Goal: Task Accomplishment & Management: Manage account settings

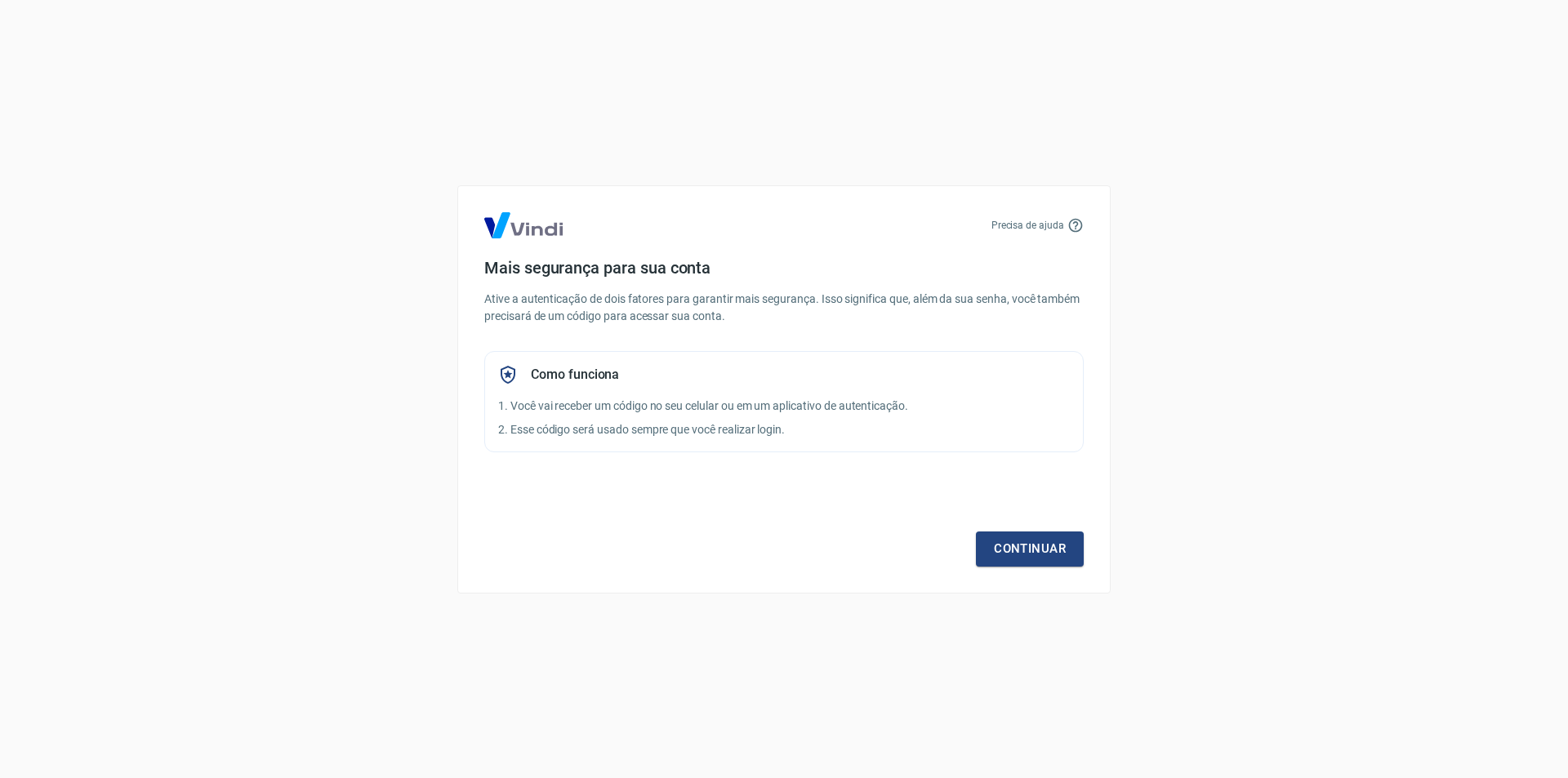
click at [1003, 530] on div "Continuar" at bounding box center [784, 518] width 599 height 95
click at [1007, 545] on link "Continuar" at bounding box center [1030, 548] width 108 height 34
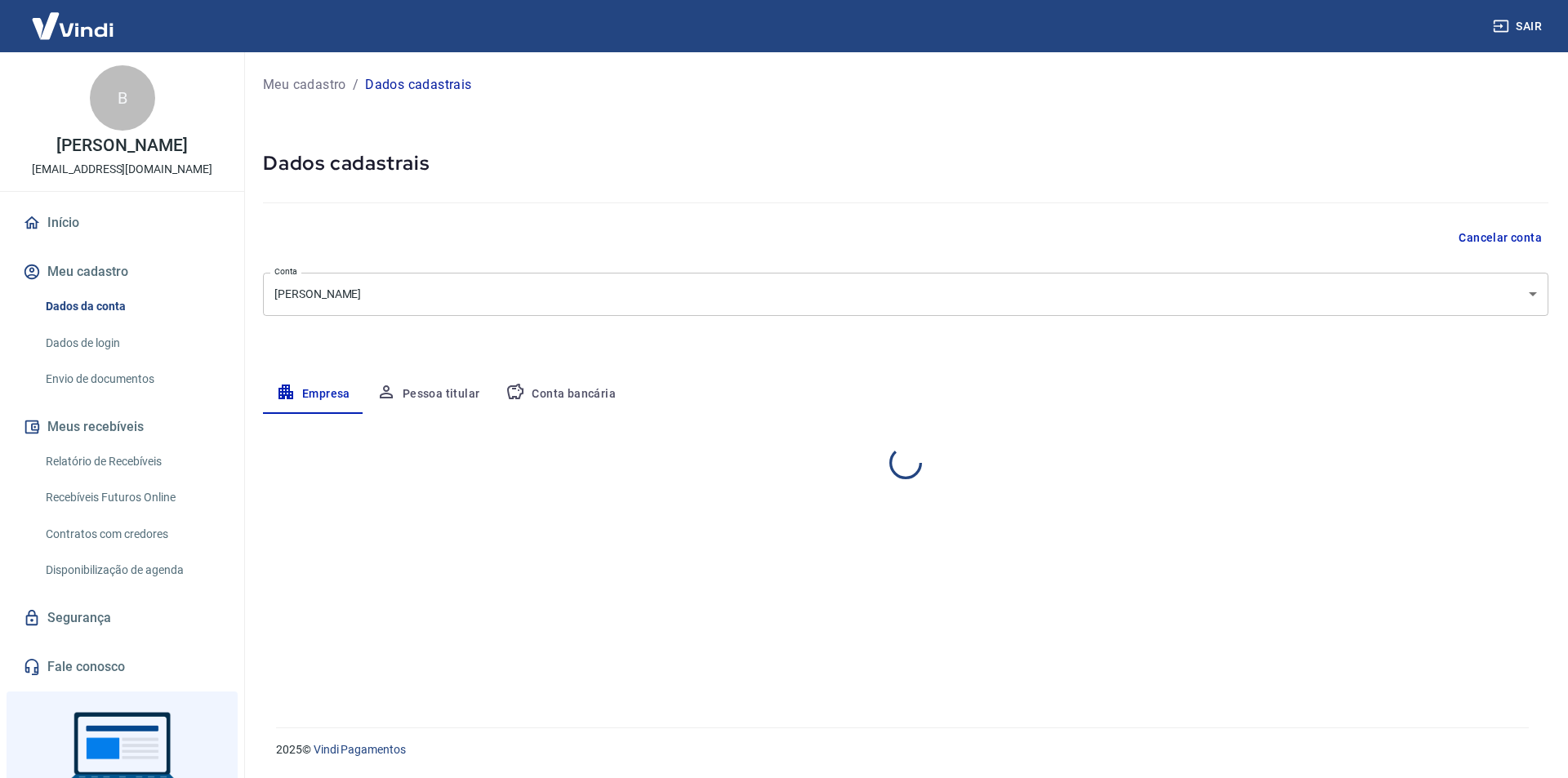
select select "PR"
select select "business"
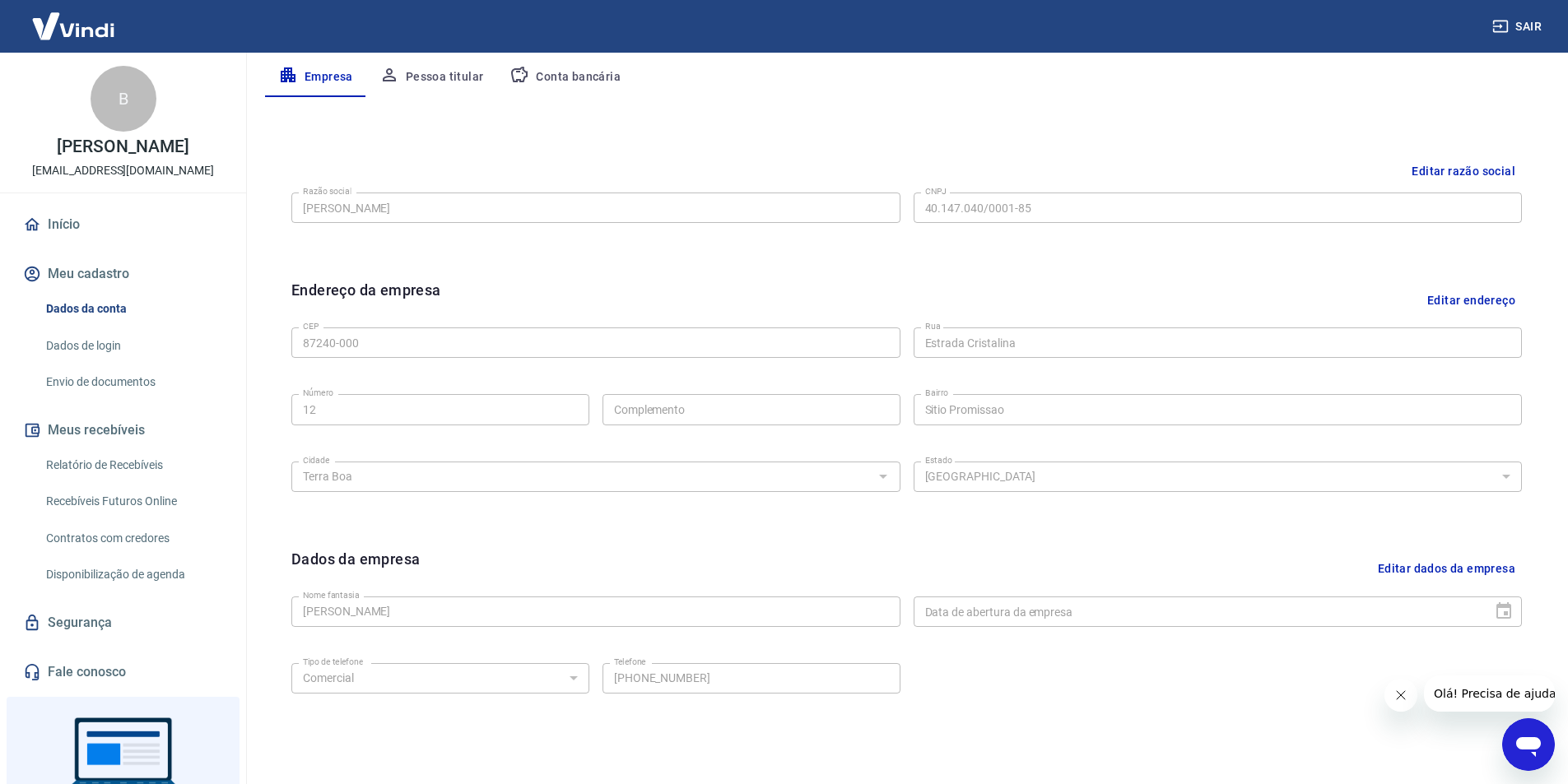
scroll to position [402, 0]
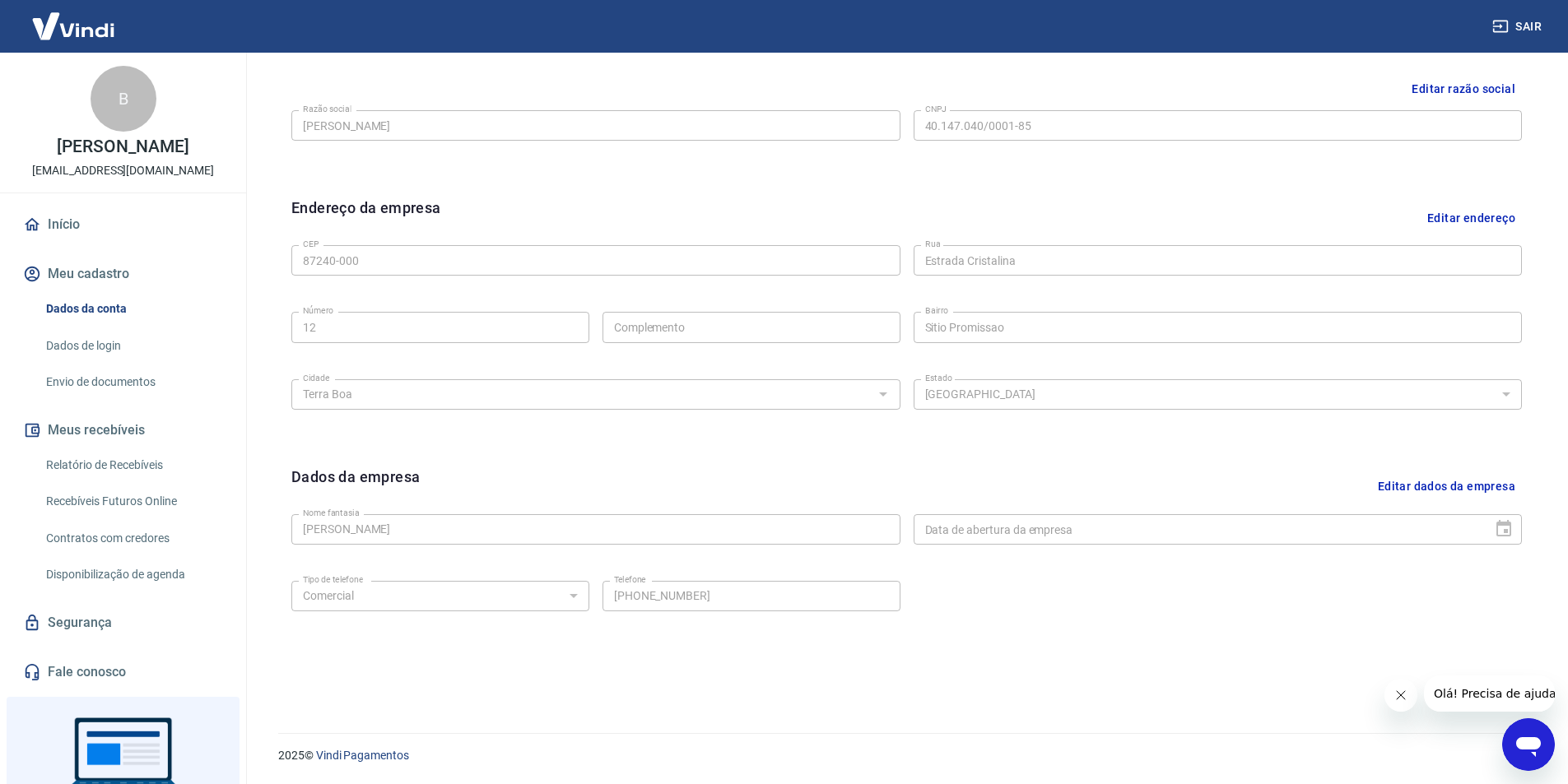
click at [1459, 485] on button "Editar dados da empresa" at bounding box center [1446, 486] width 151 height 42
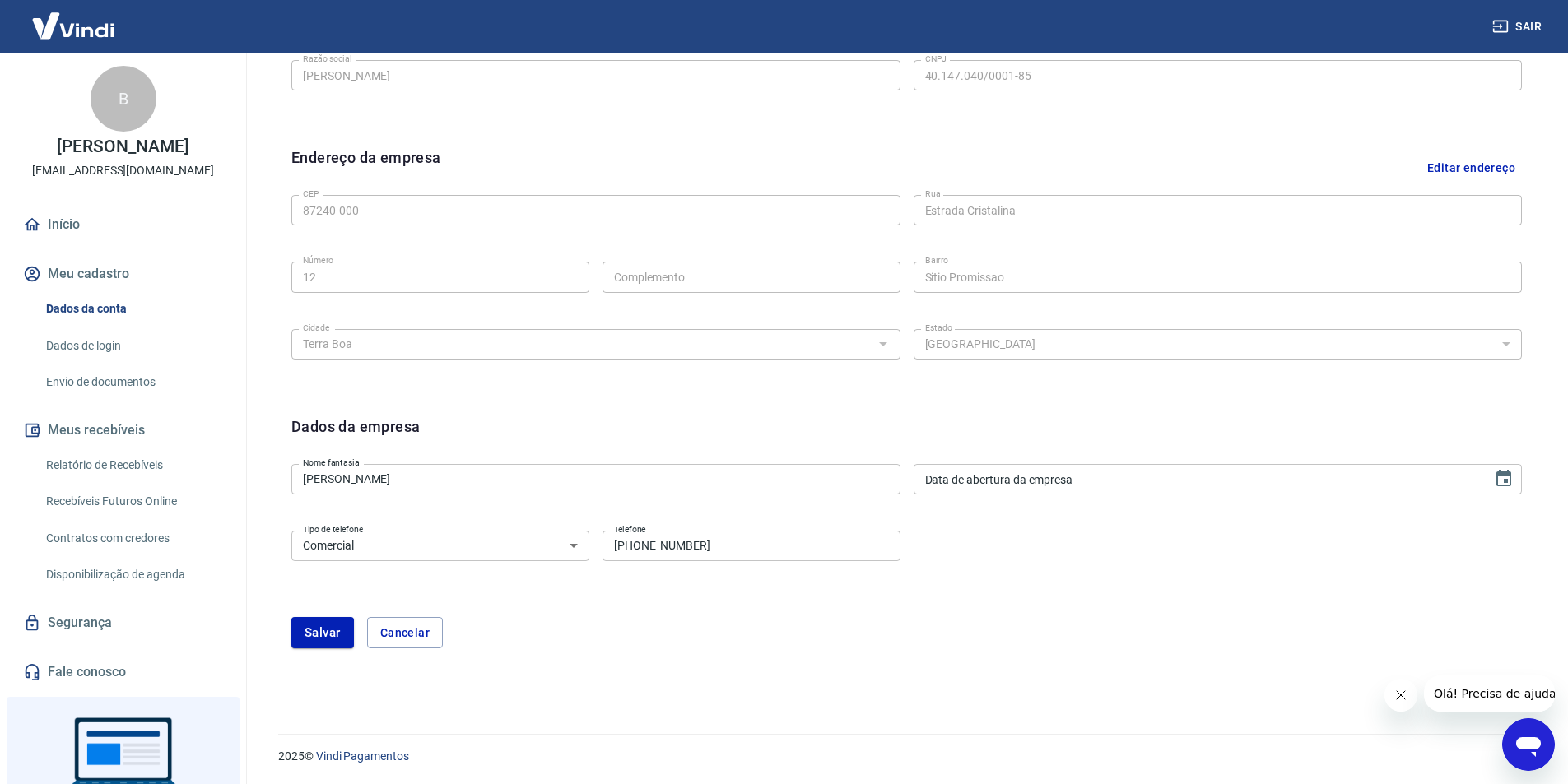
scroll to position [454, 0]
type input "DD/MM/YYYY"
click at [982, 471] on div "Data de abertura da empresa DD/MM/YYYY Data de abertura da empresa" at bounding box center [1218, 478] width 609 height 30
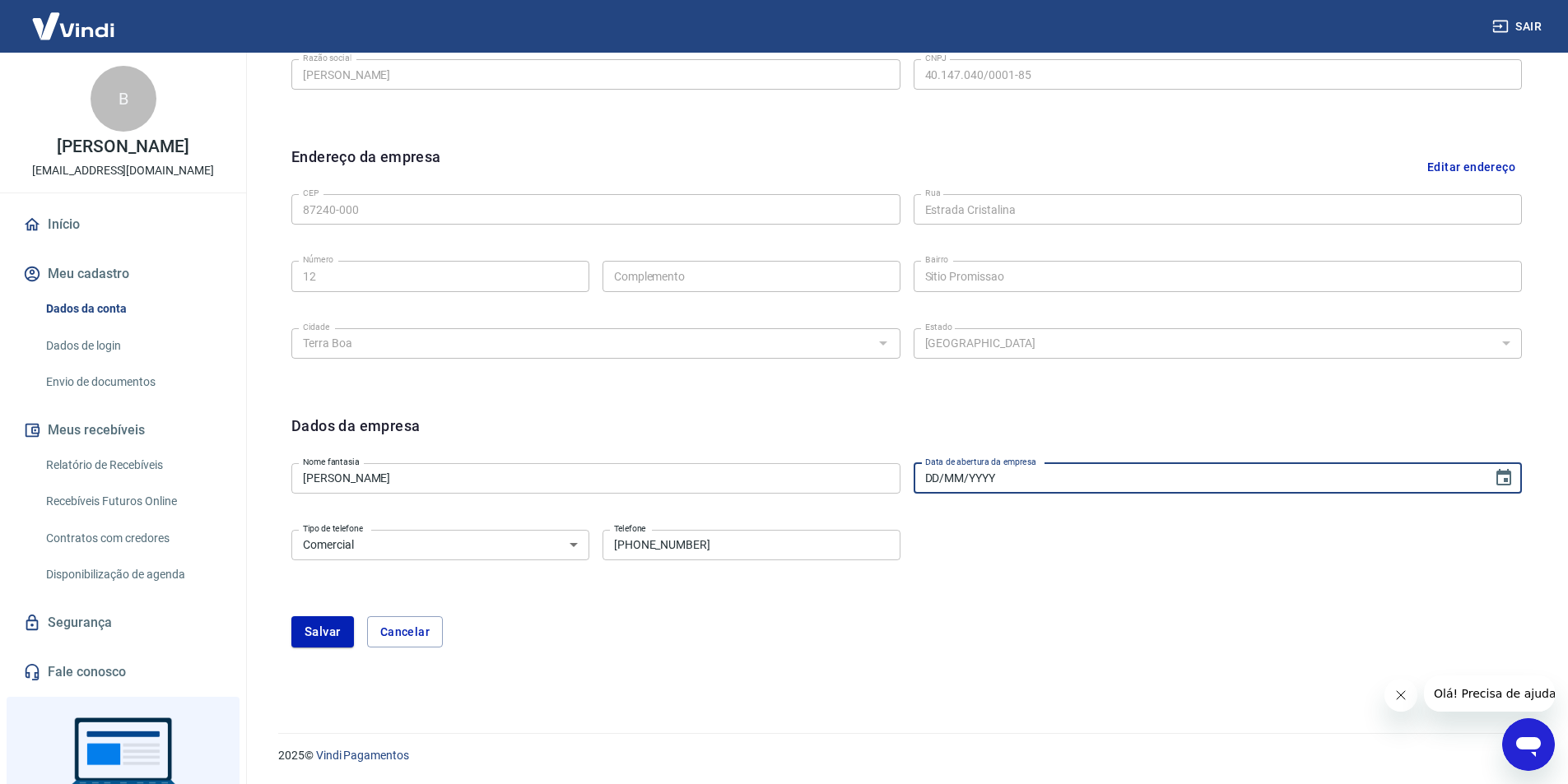
drag, startPoint x: 985, startPoint y: 472, endPoint x: 985, endPoint y: 483, distance: 11.0
click at [985, 473] on input "DD/MM/YYYY" at bounding box center [1197, 478] width 567 height 30
click at [1004, 486] on input "DD/MM/YYYY" at bounding box center [1197, 478] width 567 height 30
click at [1004, 478] on input "DD/MM/YYYY" at bounding box center [1197, 478] width 567 height 30
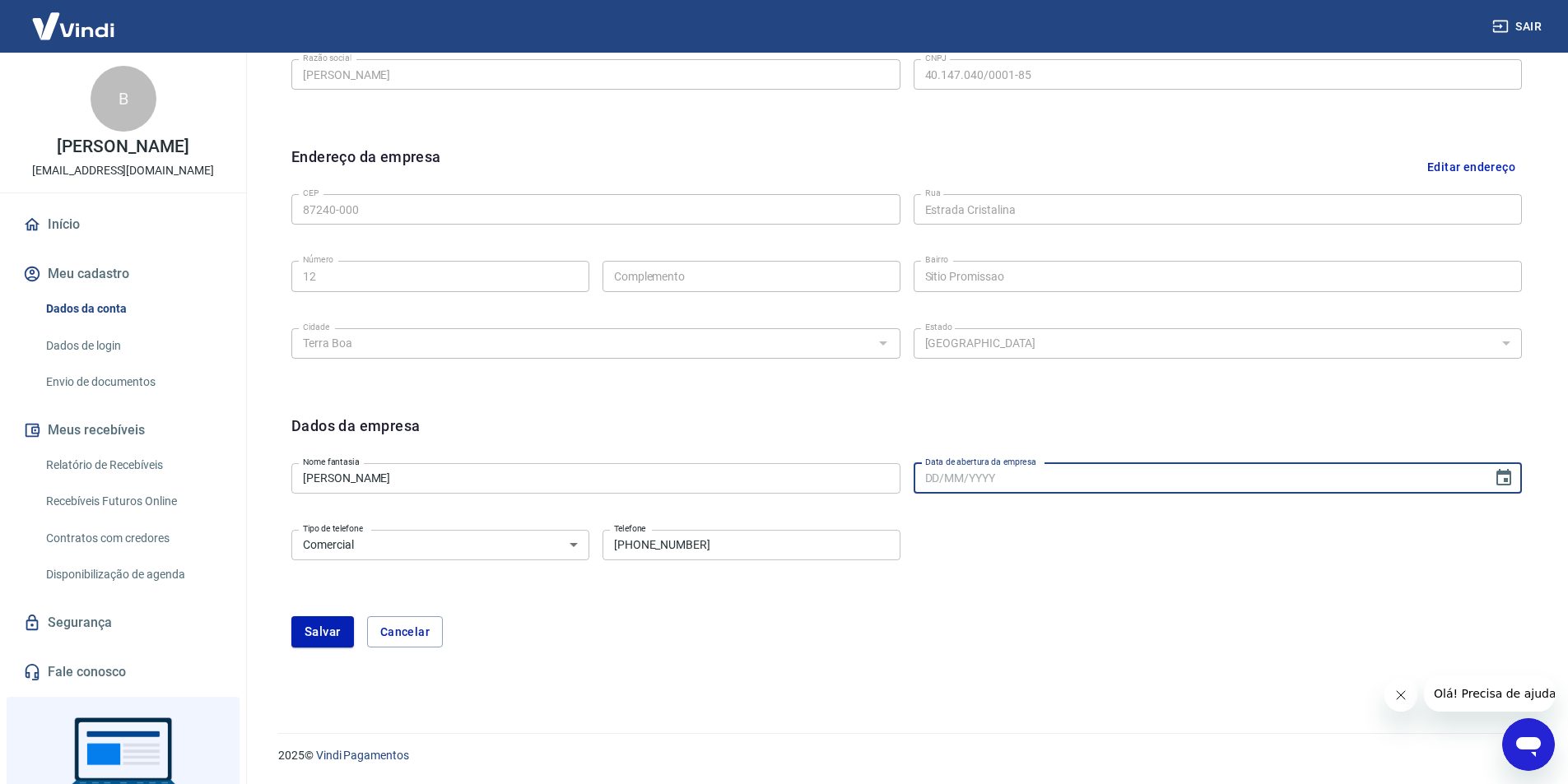
drag, startPoint x: 976, startPoint y: 468, endPoint x: 947, endPoint y: 472, distance: 29.3
click at [971, 468] on label "Data de abertura da empresa" at bounding box center [980, 461] width 111 height 12
click at [971, 468] on input "Data de abertura da empresa" at bounding box center [1197, 478] width 567 height 30
click at [926, 475] on input "DD/MM/YYYY" at bounding box center [1197, 478] width 567 height 30
click at [927, 476] on input "DD/MM/YYYY" at bounding box center [1197, 478] width 567 height 30
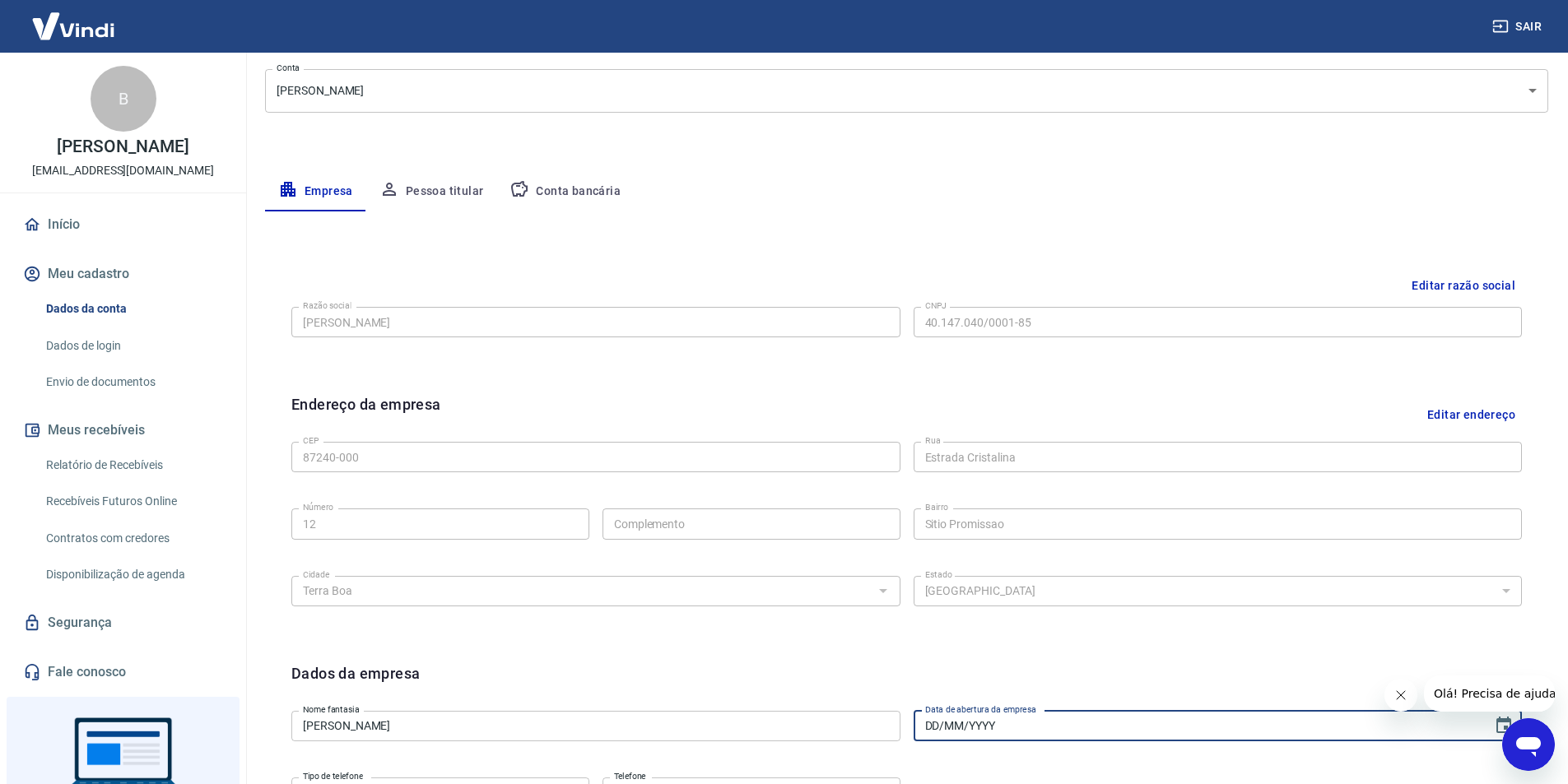
scroll to position [42, 0]
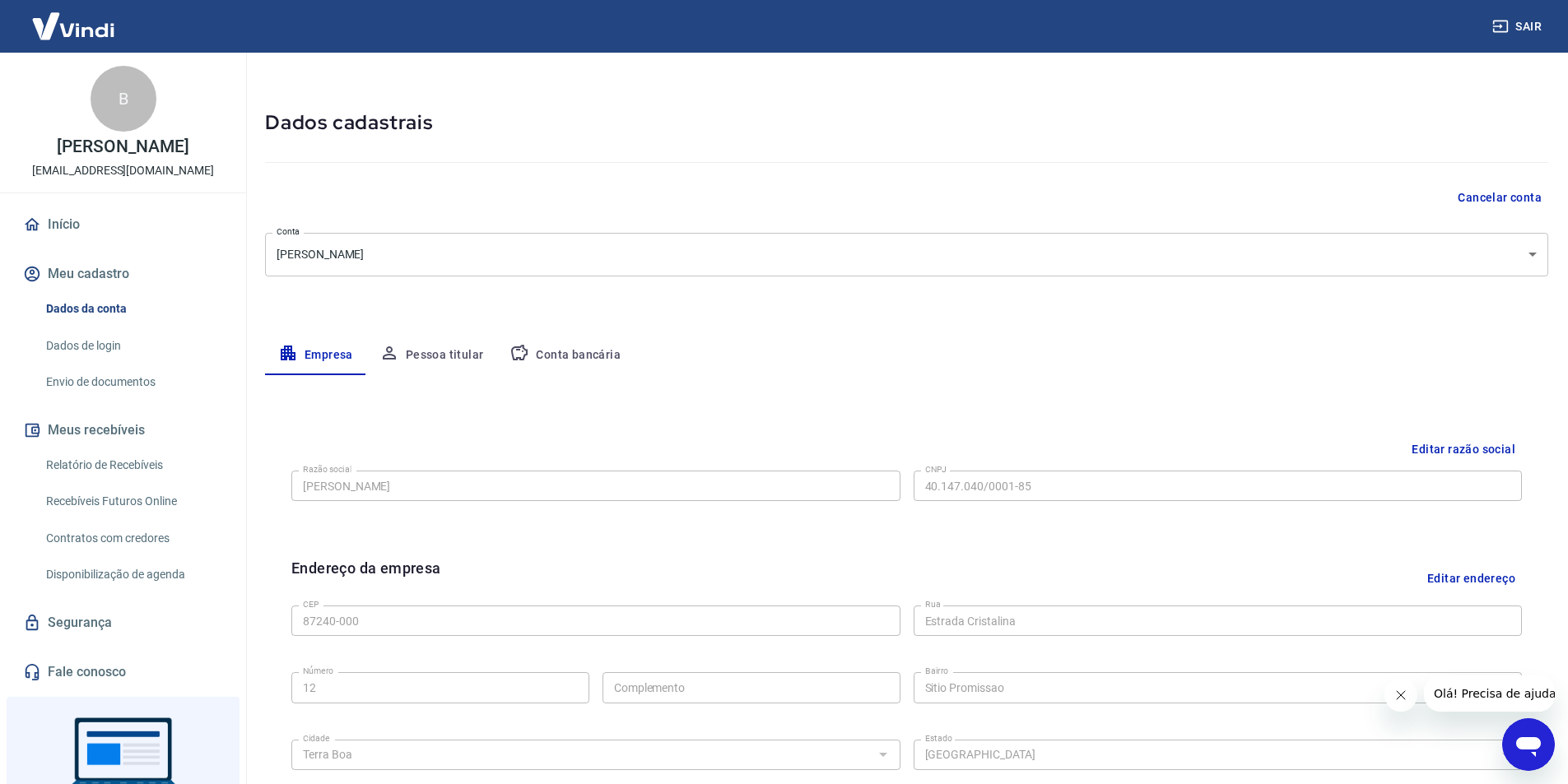
type input "DD/MM/YYYY"
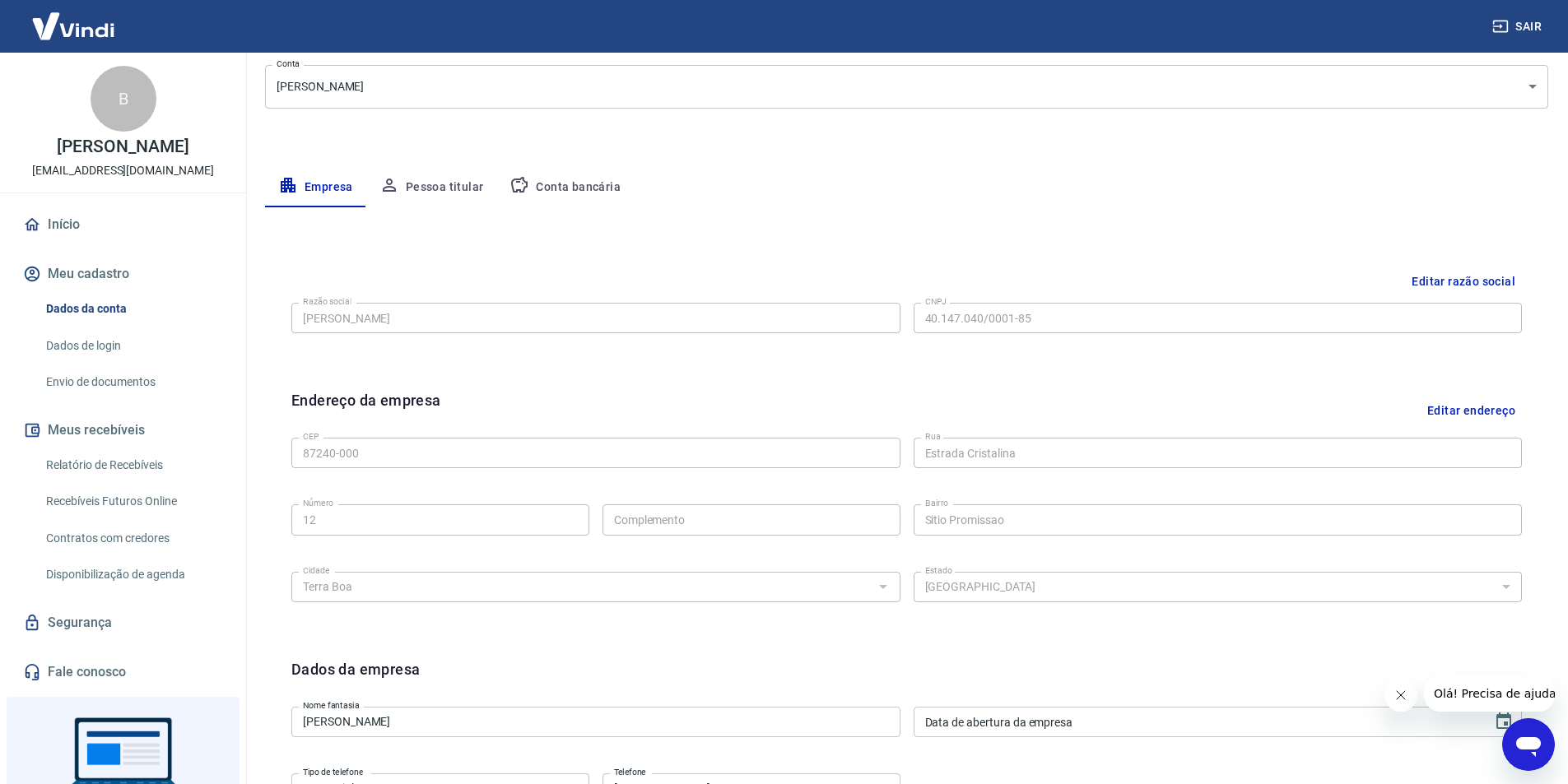
scroll to position [454, 0]
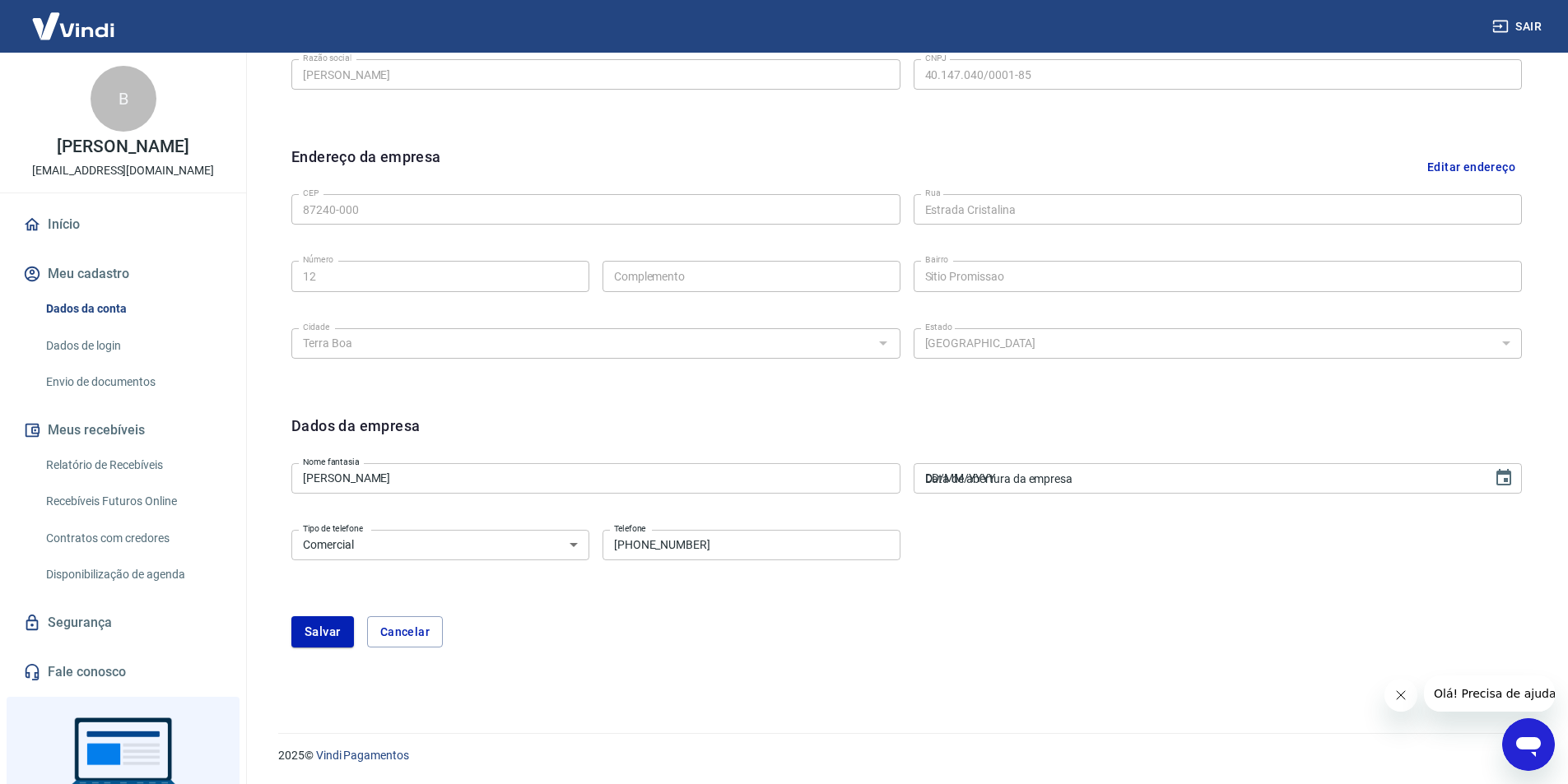
click at [1266, 473] on input "DD/MM/YYYY" at bounding box center [1197, 478] width 567 height 30
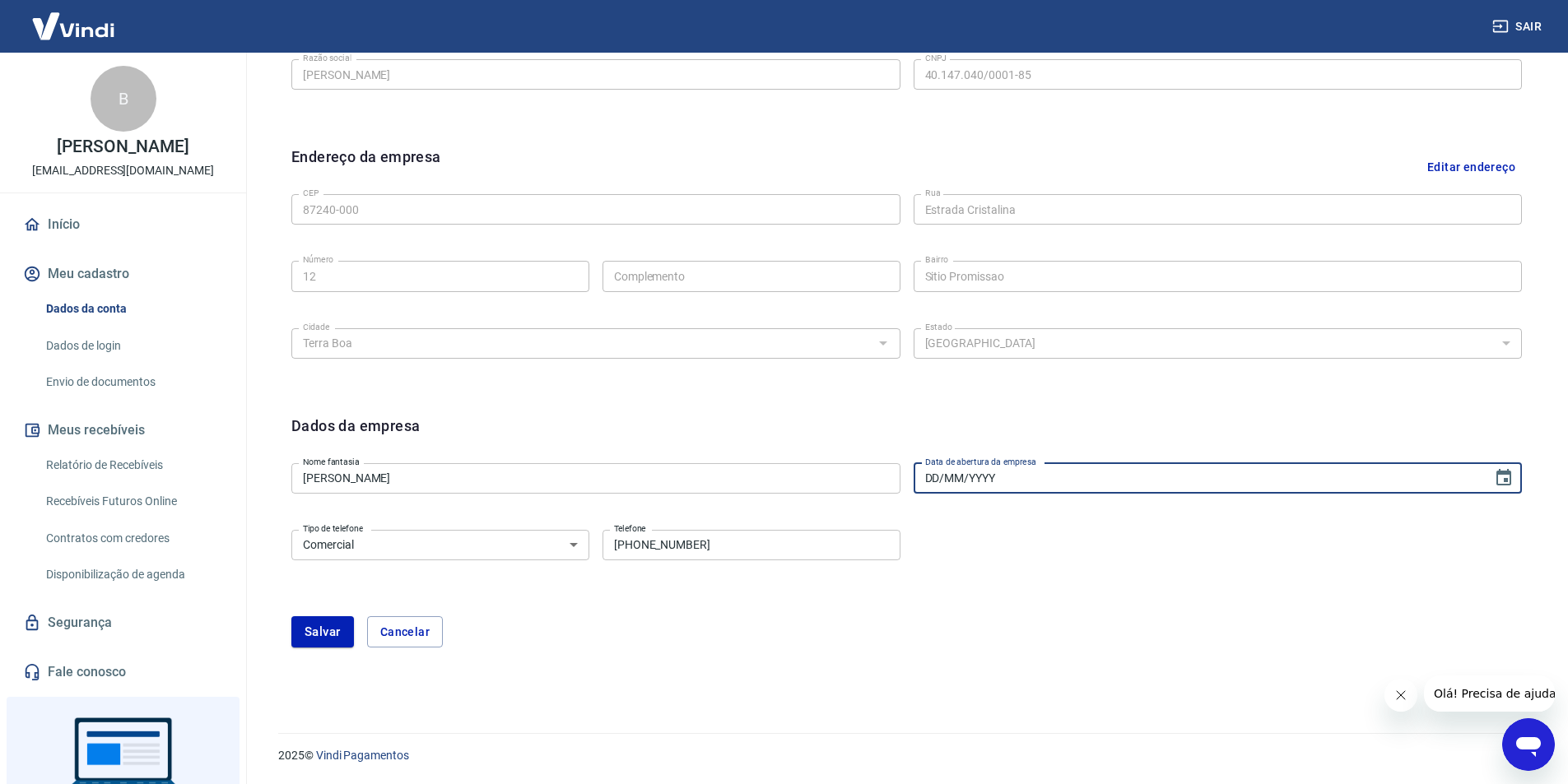
paste input "[DATE]"
type input "[DATE]"
click at [338, 627] on button "Salvar" at bounding box center [322, 632] width 63 height 31
click at [338, 627] on div "Editar razão social Razão social [PERSON_NAME] social CNPJ 40.147.040/0001-85 C…" at bounding box center [907, 329] width 1283 height 730
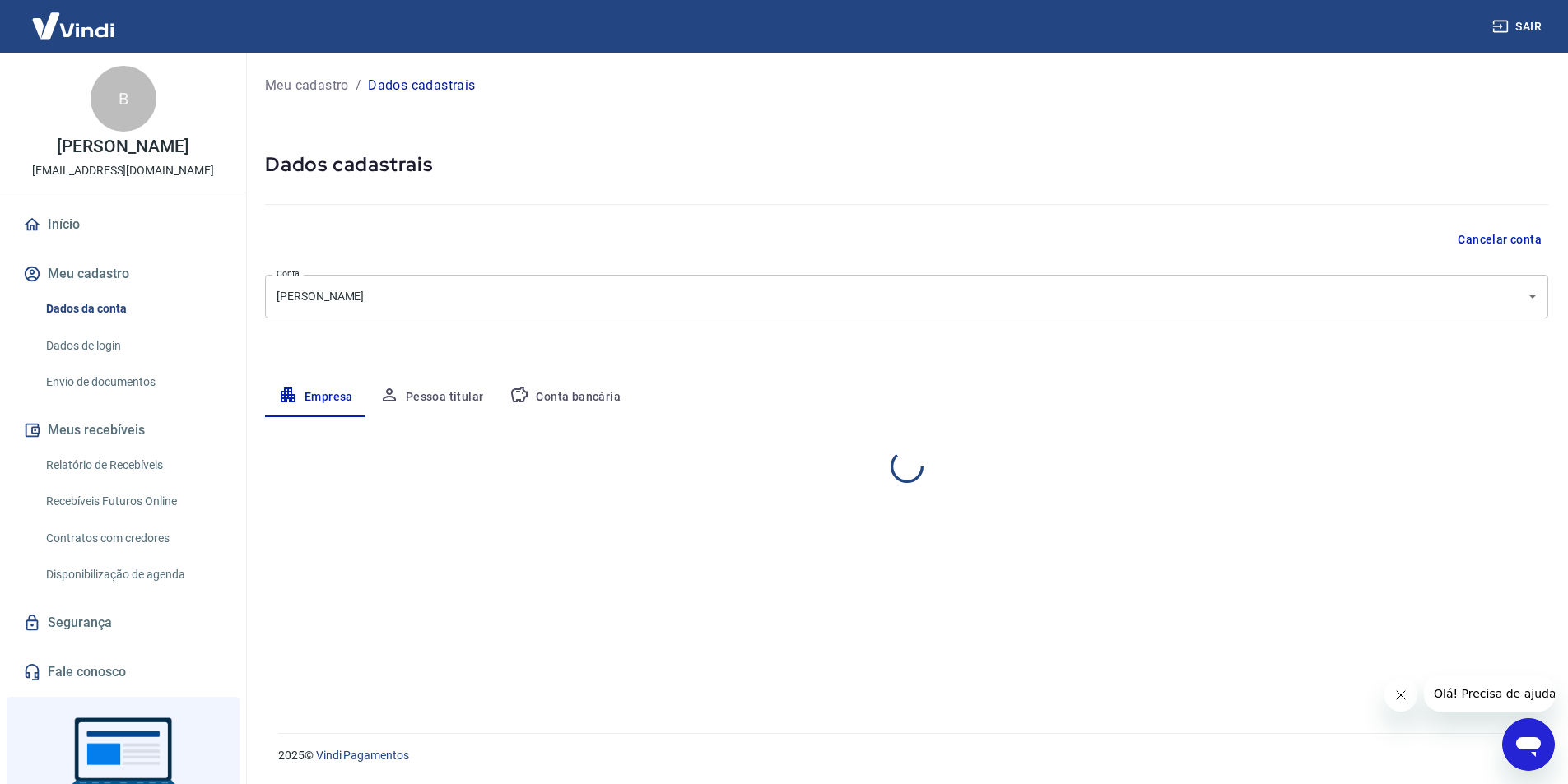
scroll to position [0, 0]
select select "PR"
select select "business"
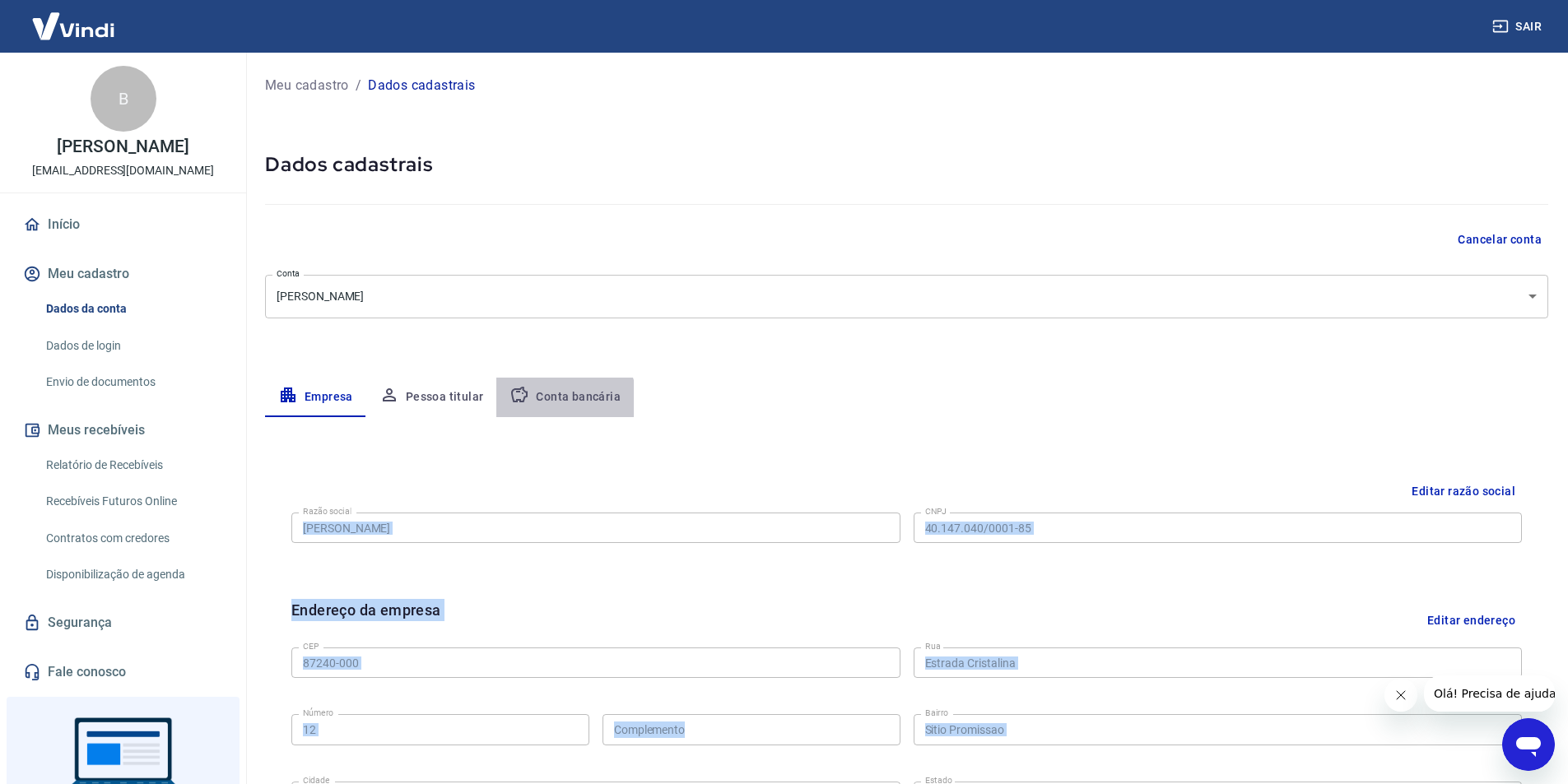
click at [547, 407] on button "Conta bancária" at bounding box center [565, 398] width 138 height 40
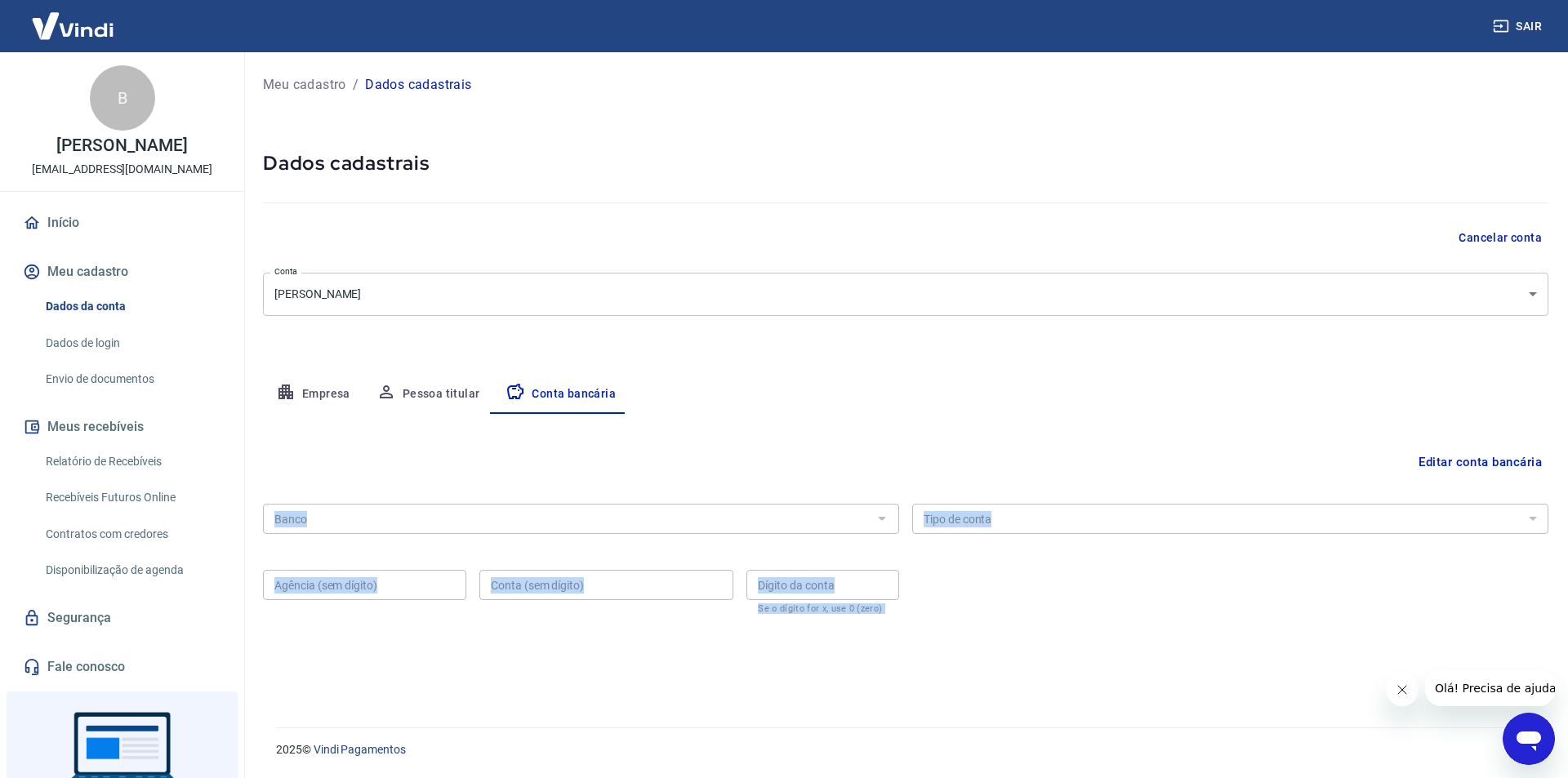
click at [602, 505] on div "Banco" at bounding box center [581, 518] width 636 height 30
click at [1444, 471] on button "Editar conta bancária" at bounding box center [1480, 462] width 137 height 31
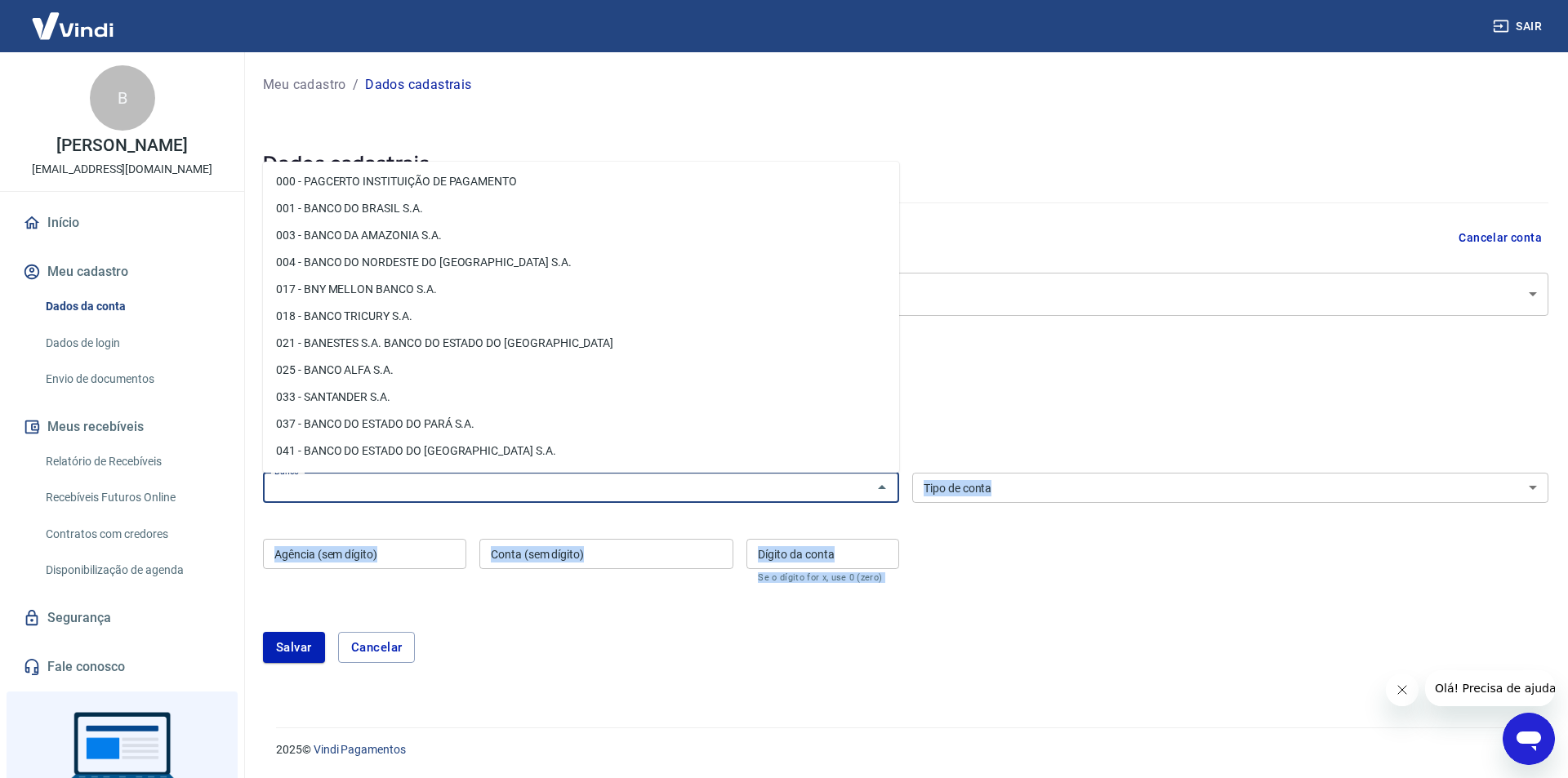
click at [414, 485] on input "Banco" at bounding box center [567, 488] width 599 height 20
paste input "0260"
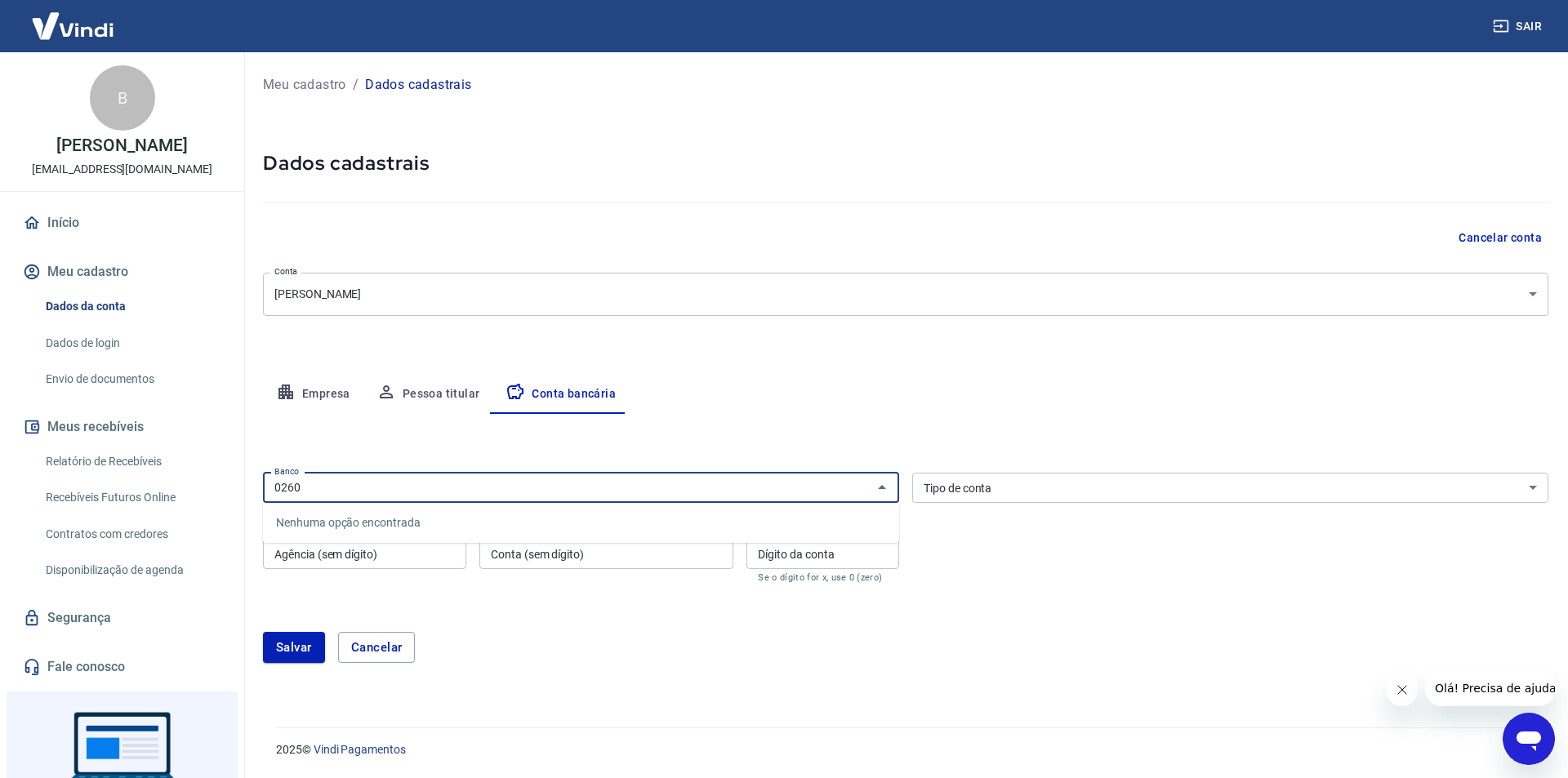
click at [385, 488] on input "0260" at bounding box center [567, 488] width 599 height 20
type input "0"
click at [332, 519] on li "260 - Nu Pagamentos S.A." at bounding box center [581, 523] width 636 height 27
type input "260 - Nu Pagamentos S.A."
click at [1023, 488] on select "Conta Corrente Conta Poupança" at bounding box center [1230, 487] width 636 height 30
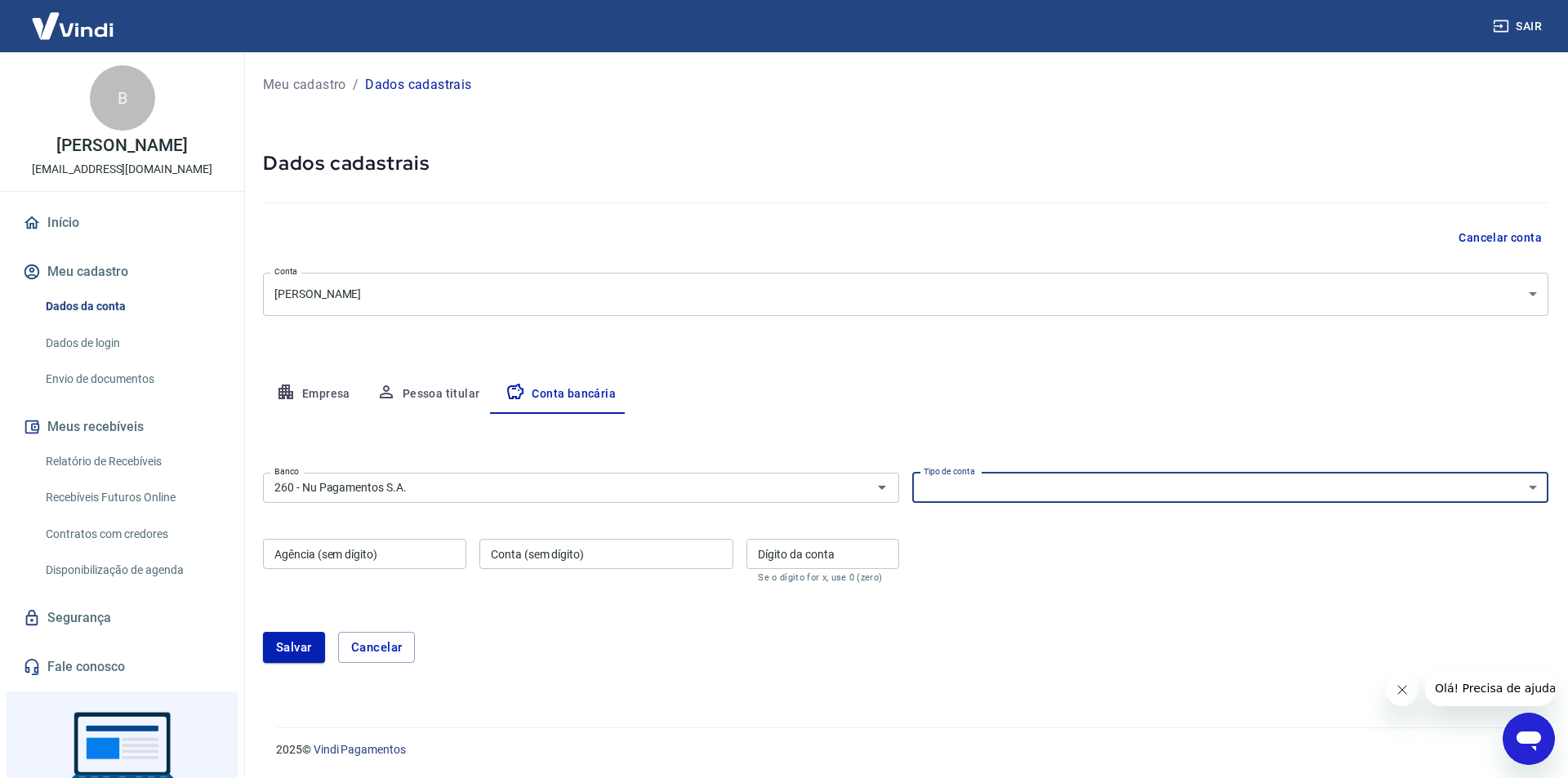
select select "1"
click at [913, 472] on select "Conta Corrente Conta Poupança" at bounding box center [1230, 487] width 636 height 30
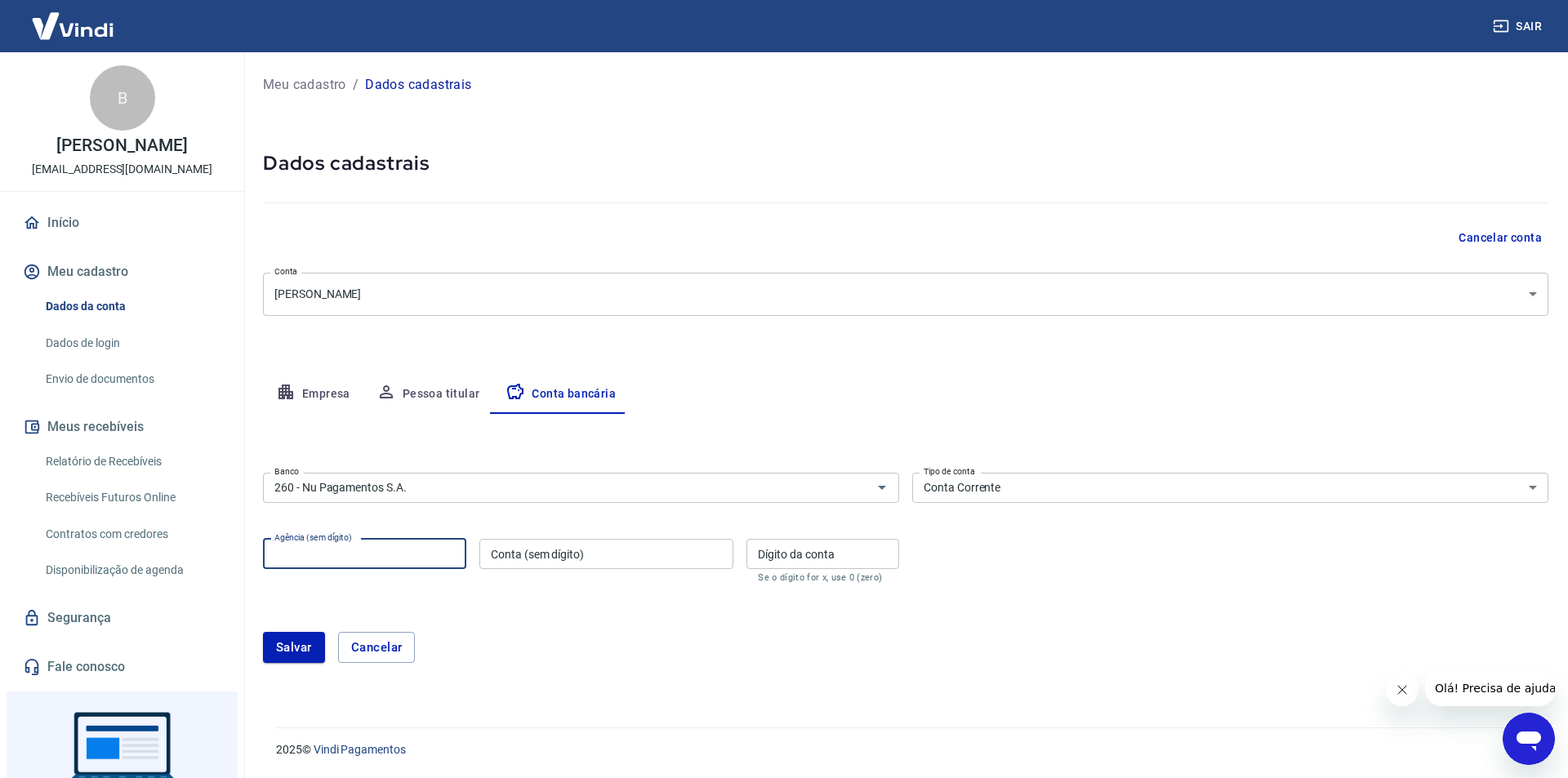
click at [373, 548] on input "Agência (sem dígito)" at bounding box center [365, 553] width 203 height 30
paste input "0001"
type input "0001"
click at [515, 549] on div "Conta (sem dígito) Conta (sem dígito)" at bounding box center [606, 561] width 254 height 44
paste input "57307999"
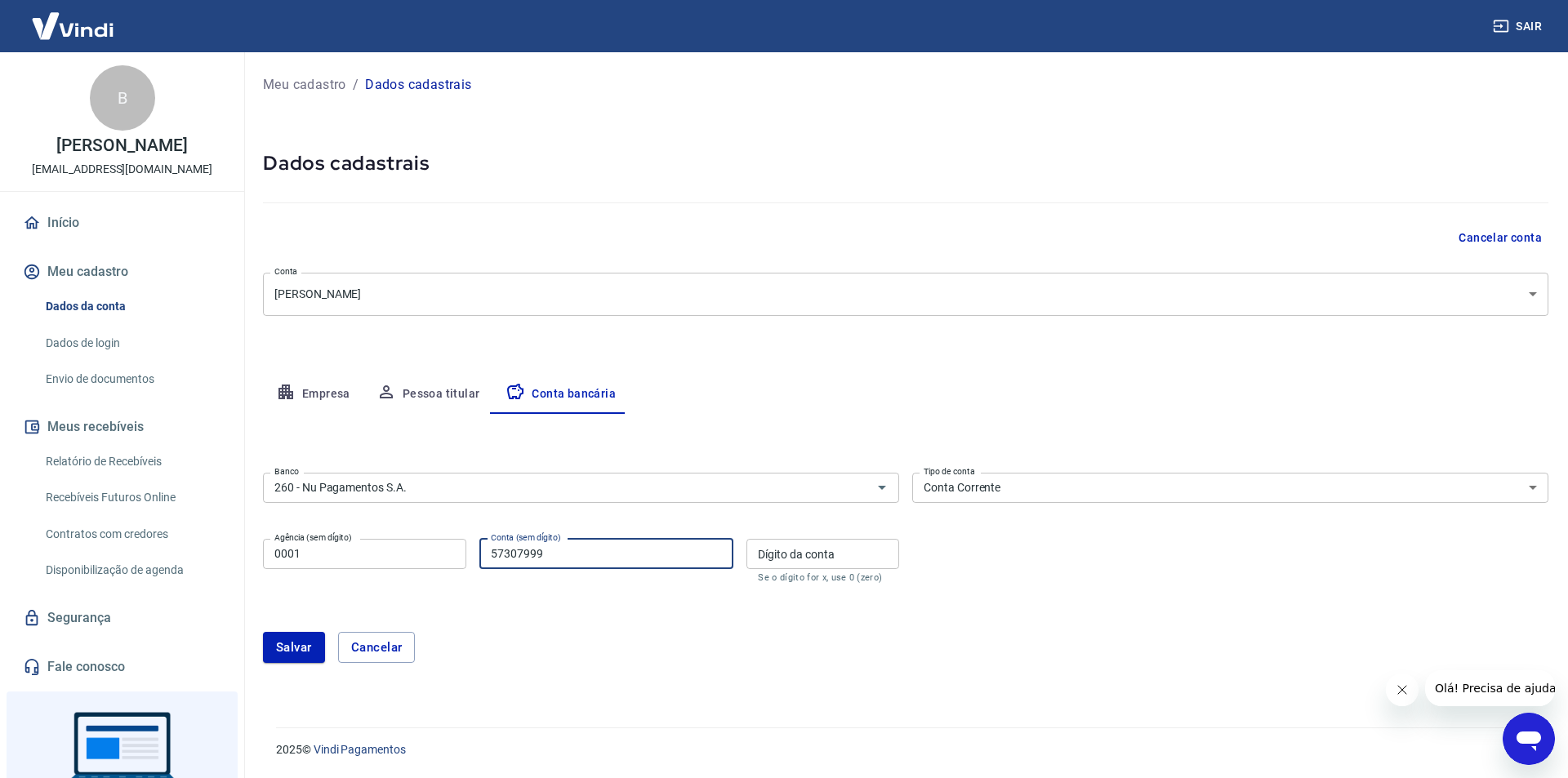
type input "57307999"
click at [809, 537] on div "Agência (sem dígito) 0001 Agência (sem dígito) Conta (sem dígito) 57307999 Cont…" at bounding box center [581, 559] width 636 height 54
drag, startPoint x: 812, startPoint y: 555, endPoint x: 821, endPoint y: 550, distance: 10.3
click at [812, 555] on div "Dígito da conta Dígito da conta Se o dígito for x, use 0 (zero)" at bounding box center [823, 561] width 153 height 44
type input "5"
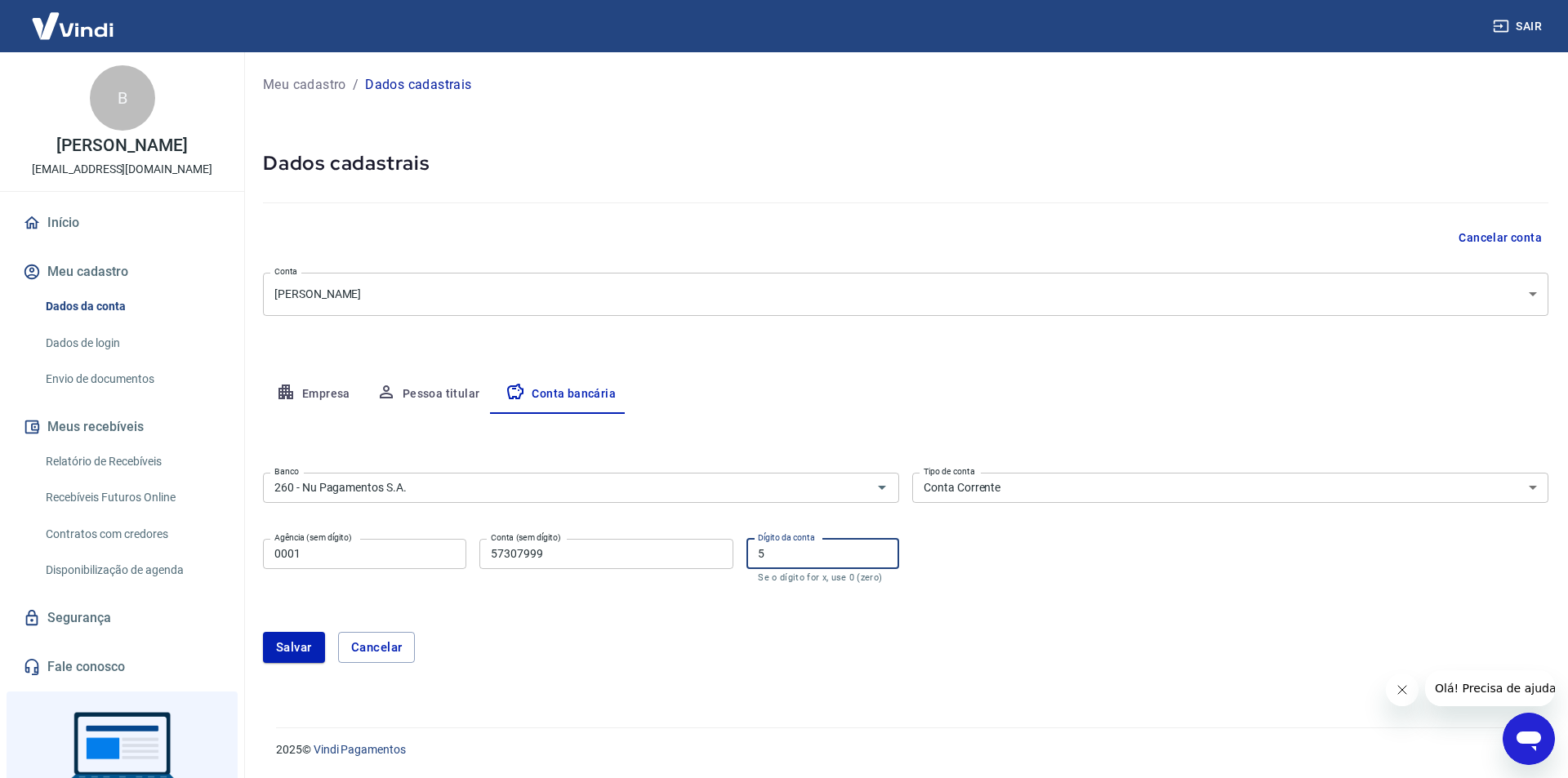
click at [784, 554] on input "5" at bounding box center [823, 553] width 153 height 30
type input "9"
click at [302, 647] on button "Salvar" at bounding box center [294, 647] width 62 height 31
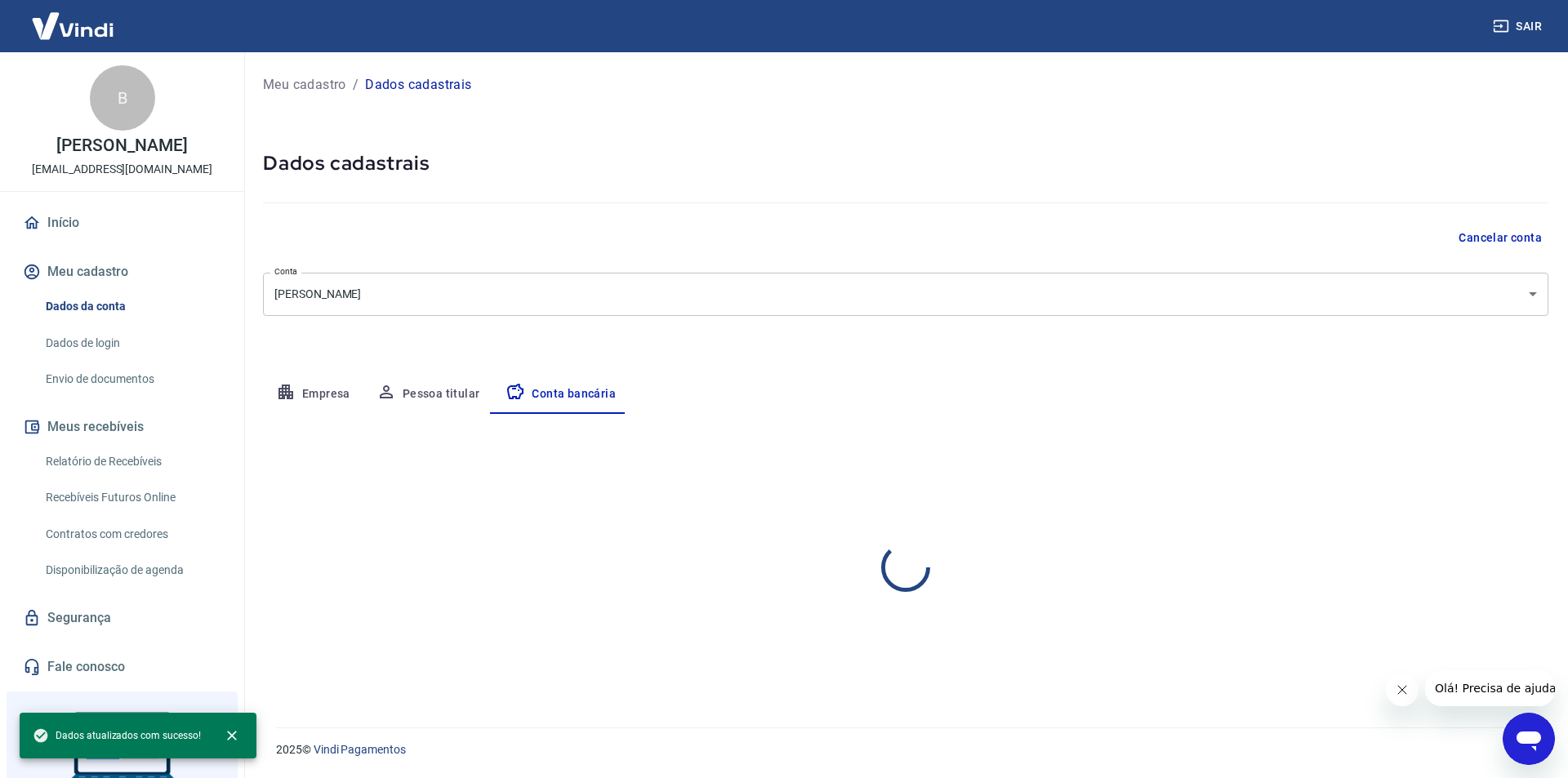
select select "1"
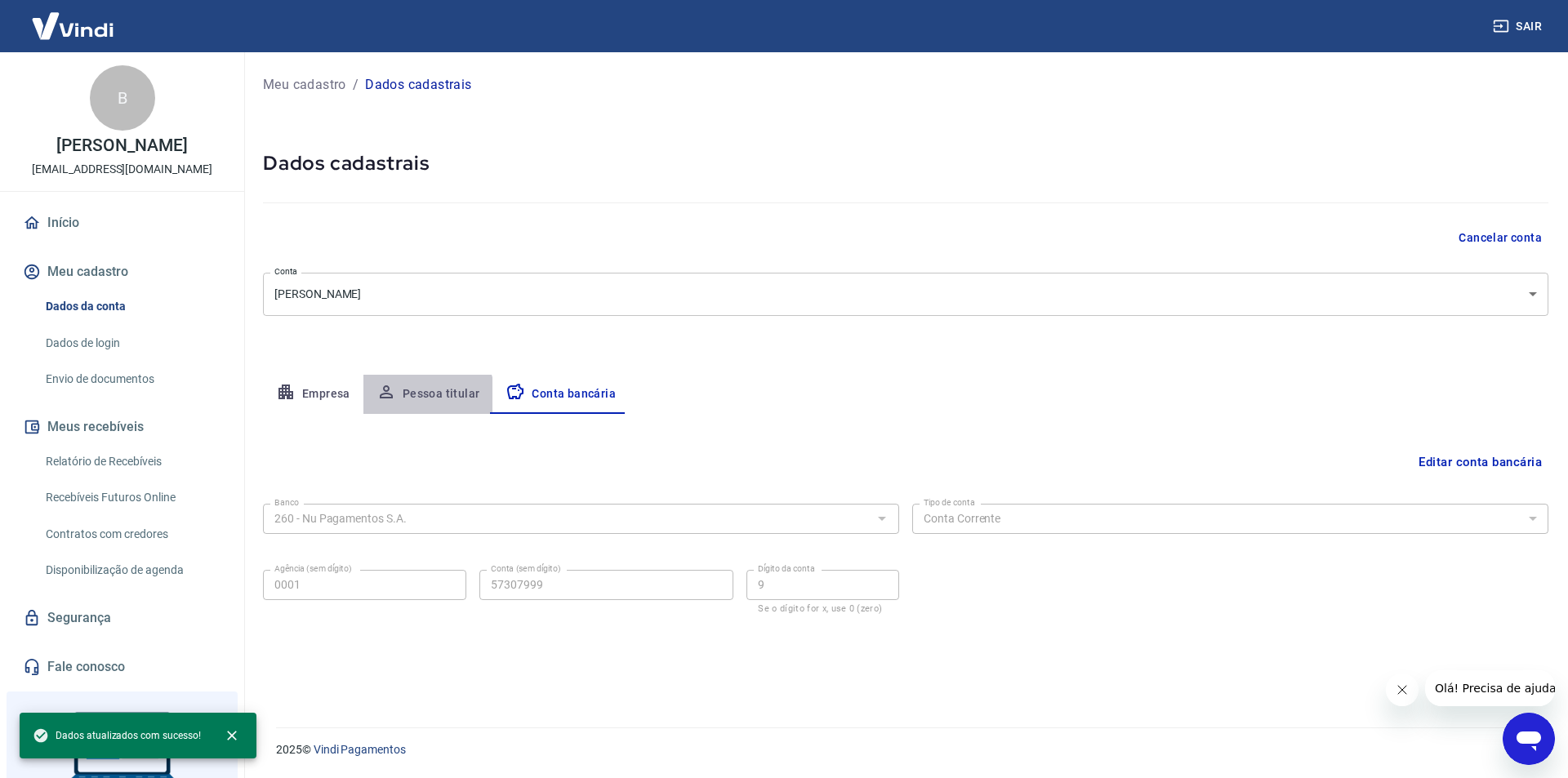
click at [418, 402] on button "Pessoa titular" at bounding box center [428, 395] width 130 height 39
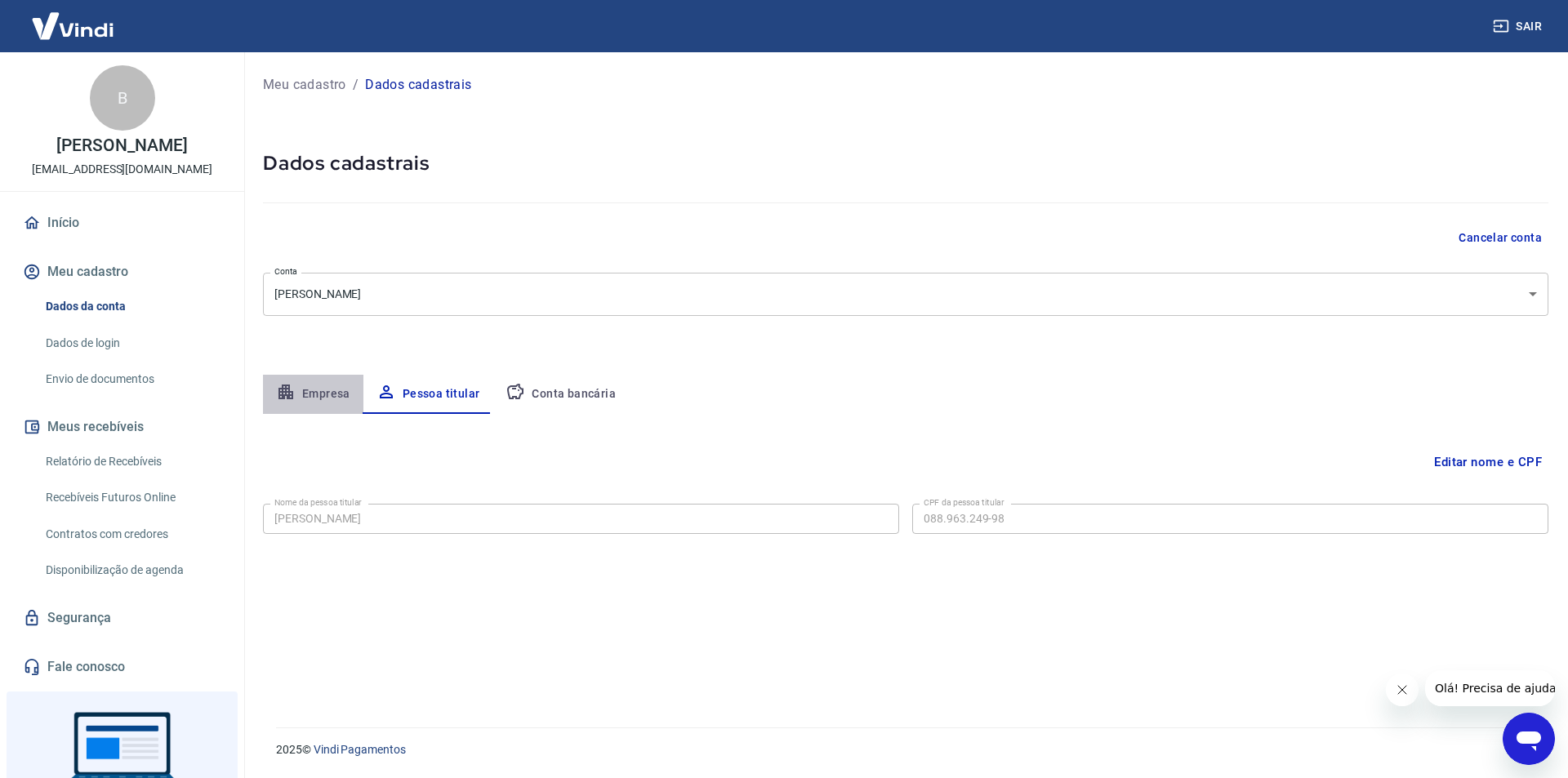
drag, startPoint x: 355, startPoint y: 392, endPoint x: 353, endPoint y: 383, distance: 9.2
click at [355, 383] on button "Empresa" at bounding box center [314, 395] width 101 height 39
select select "PR"
select select "business"
